Goal: Navigation & Orientation: Find specific page/section

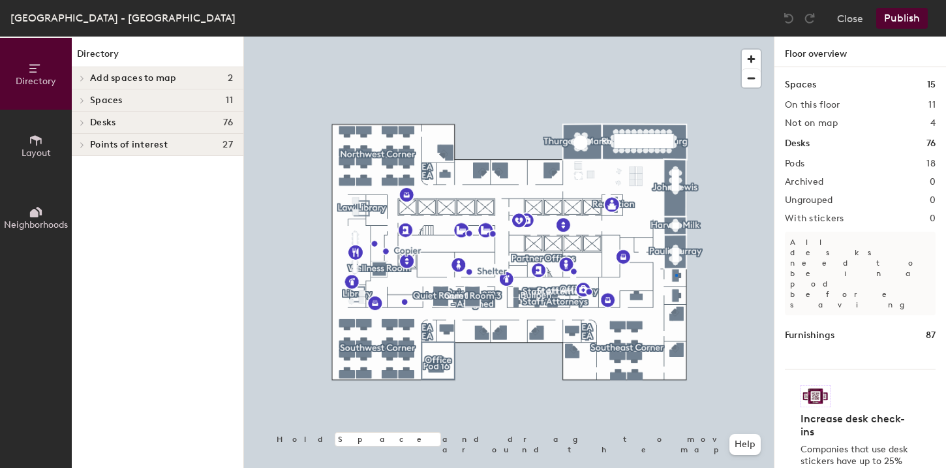
click at [675, 37] on div at bounding box center [509, 37] width 530 height 0
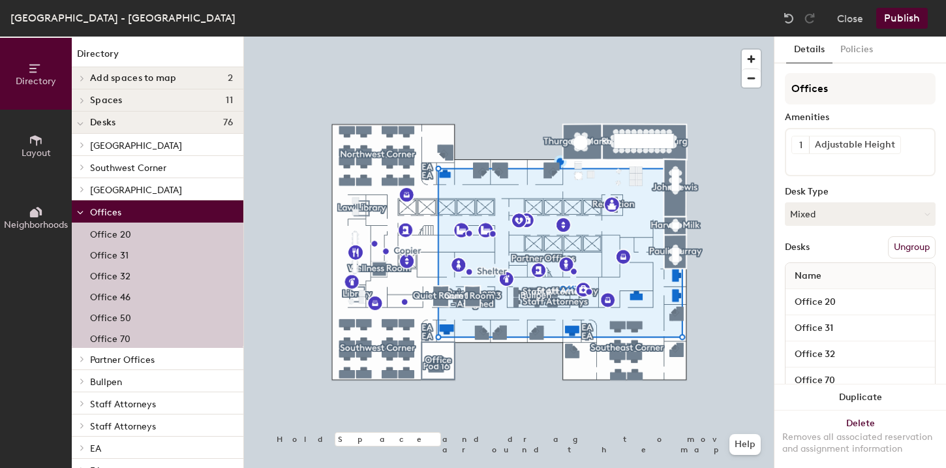
click at [120, 232] on p "Office 20" at bounding box center [110, 232] width 41 height 15
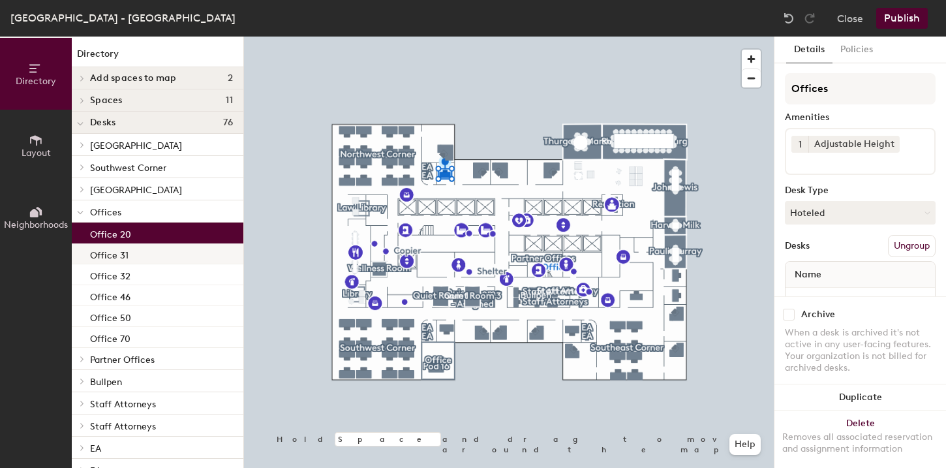
click at [113, 254] on p "Office 31" at bounding box center [109, 253] width 38 height 15
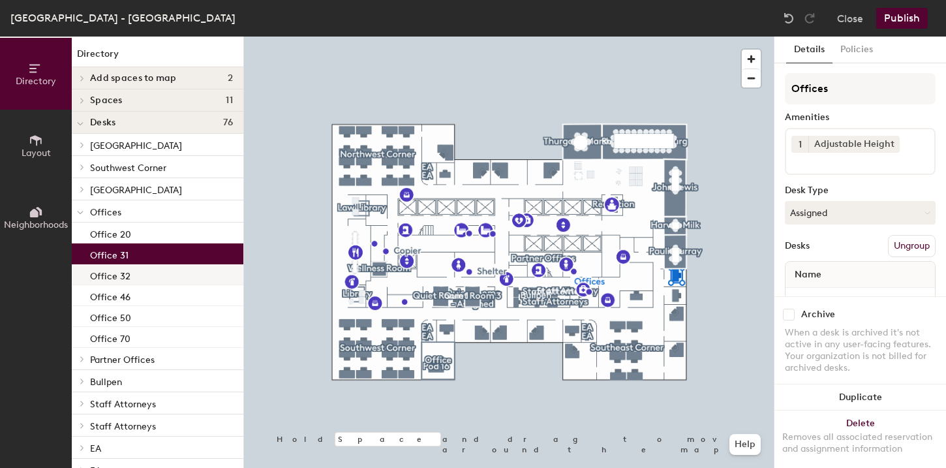
click at [119, 273] on p "Office 32" at bounding box center [110, 274] width 40 height 15
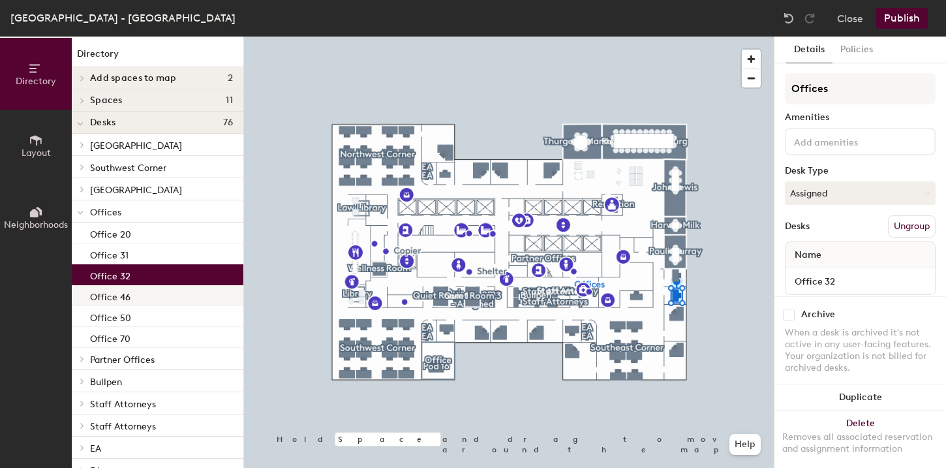
click at [121, 292] on p "Office 46" at bounding box center [110, 295] width 40 height 15
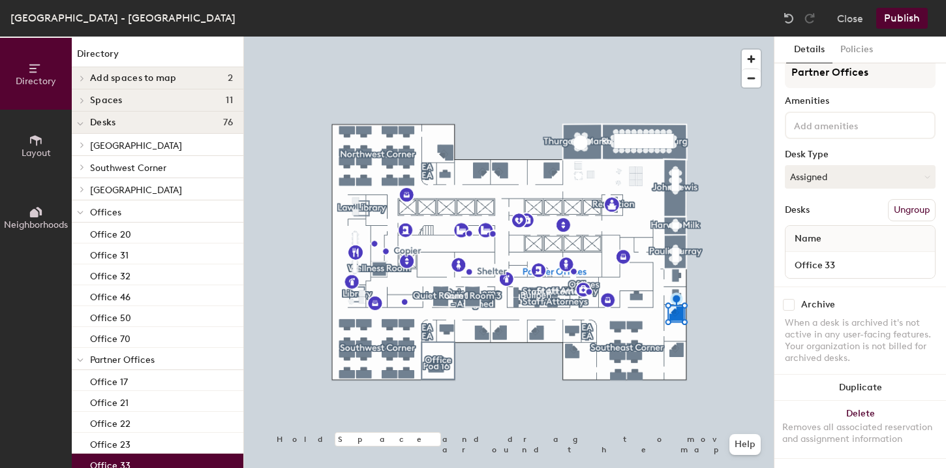
scroll to position [27, 0]
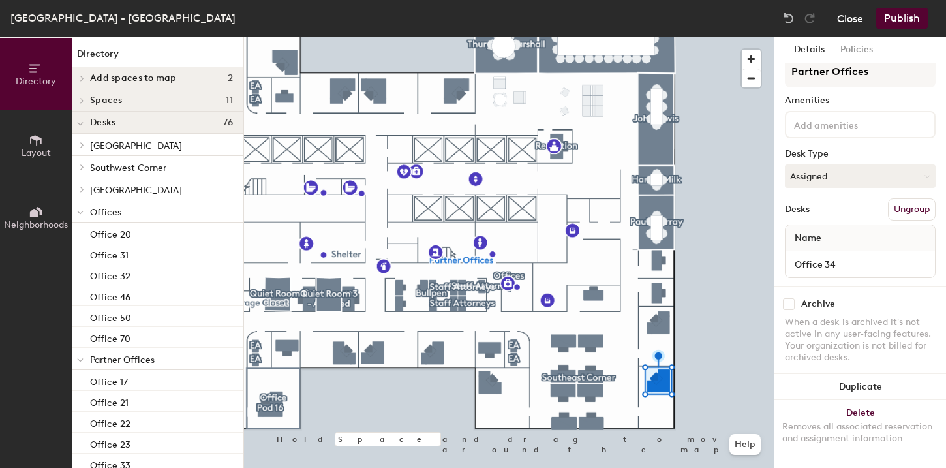
click at [852, 20] on button "Close" at bounding box center [850, 18] width 26 height 21
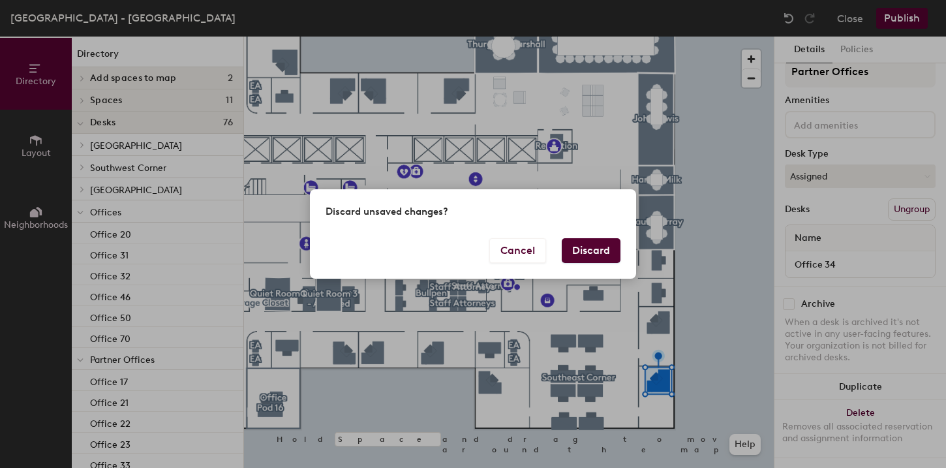
click at [598, 251] on button "Discard" at bounding box center [591, 250] width 59 height 25
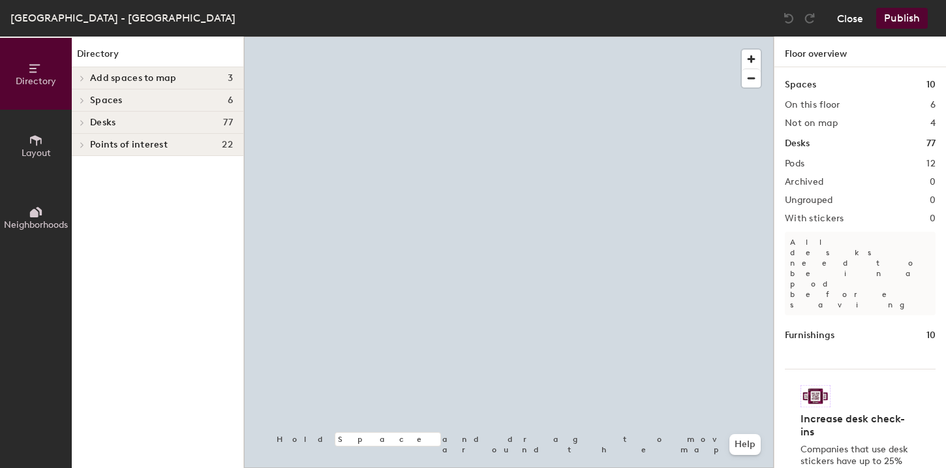
click at [857, 18] on button "Close" at bounding box center [850, 18] width 26 height 21
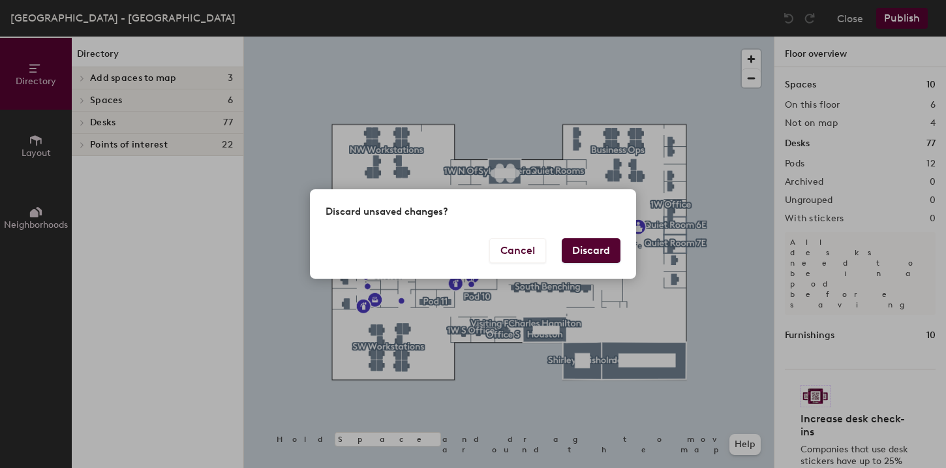
click at [584, 246] on button "Discard" at bounding box center [591, 250] width 59 height 25
